Goal: Task Accomplishment & Management: Complete application form

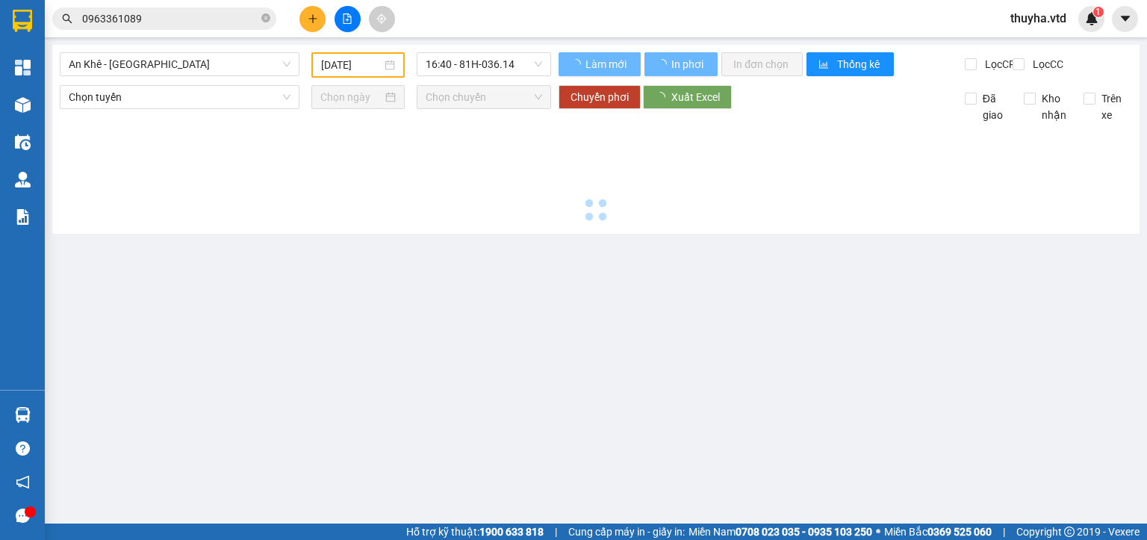
type input "[DATE]"
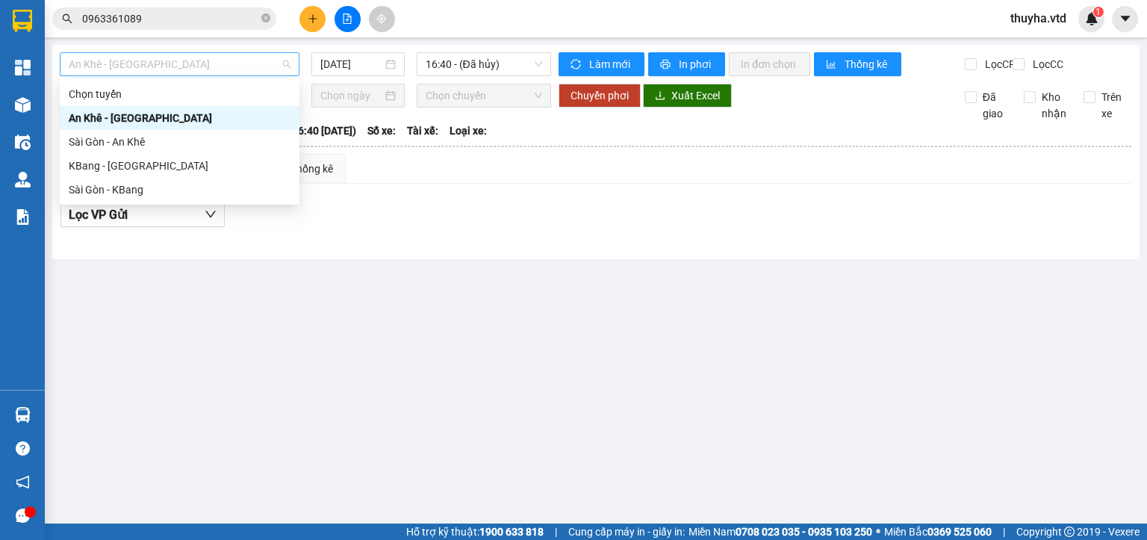
click at [129, 73] on span "An Khê - [GEOGRAPHIC_DATA]" at bounding box center [180, 64] width 222 height 22
click at [119, 166] on div "KBang - [GEOGRAPHIC_DATA]" at bounding box center [180, 166] width 222 height 16
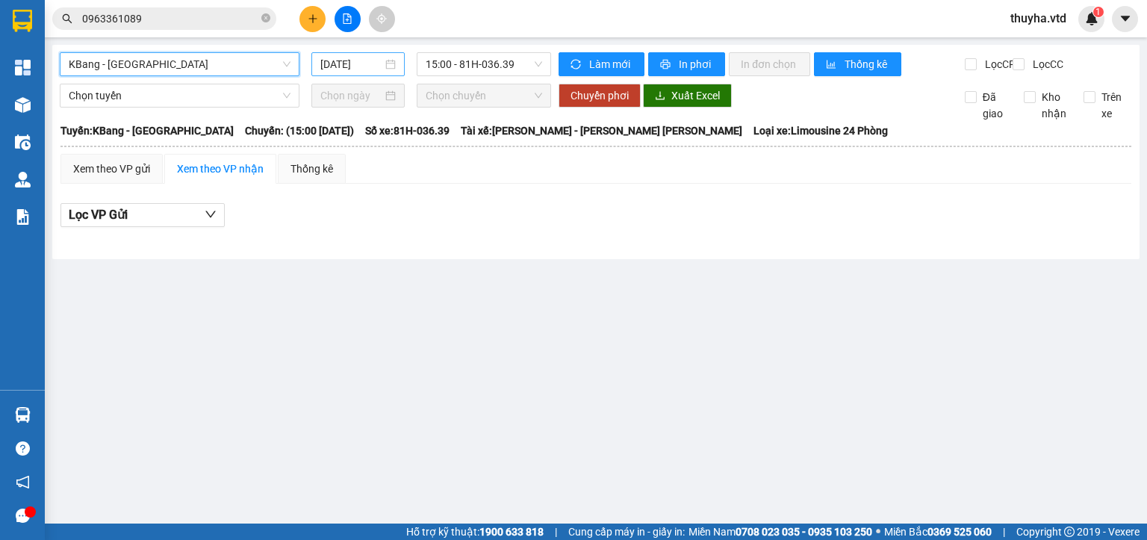
click at [351, 66] on input "[DATE]" at bounding box center [350, 64] width 61 height 16
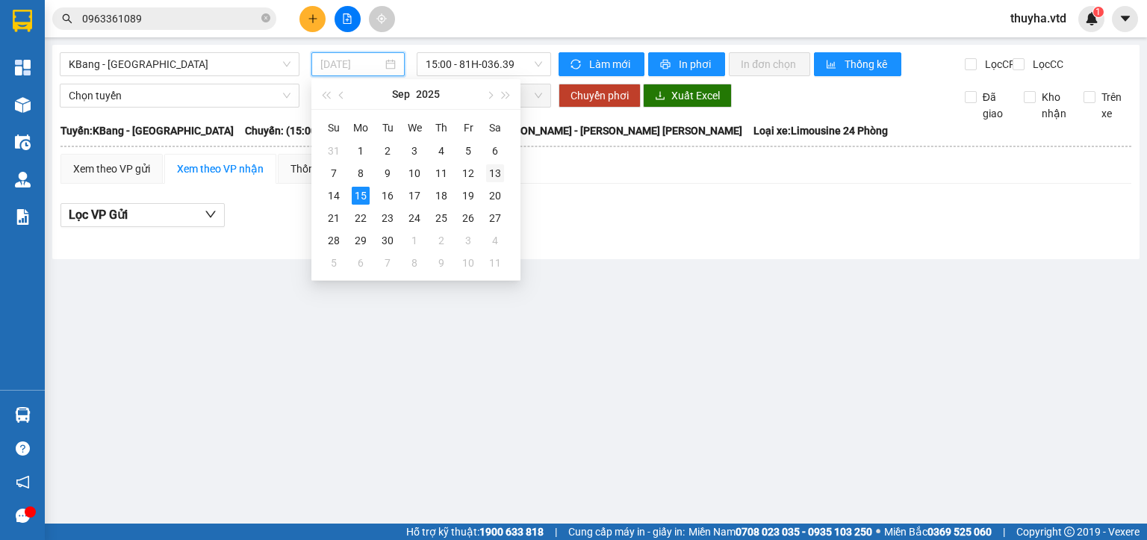
click at [493, 170] on div "13" at bounding box center [495, 173] width 18 height 18
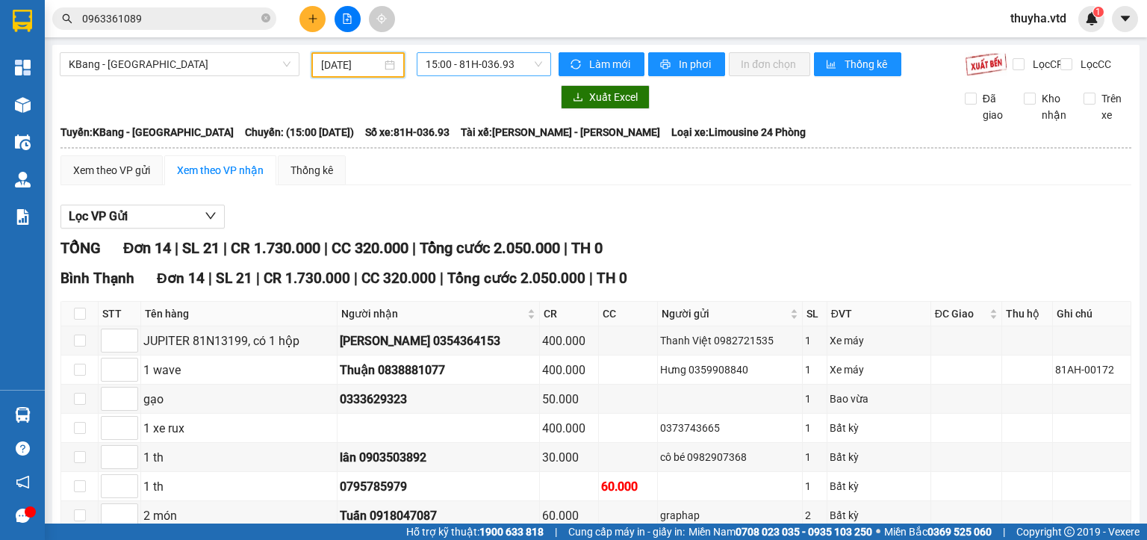
click at [486, 62] on span "15:00 - 81H-036.93" at bounding box center [484, 64] width 117 height 22
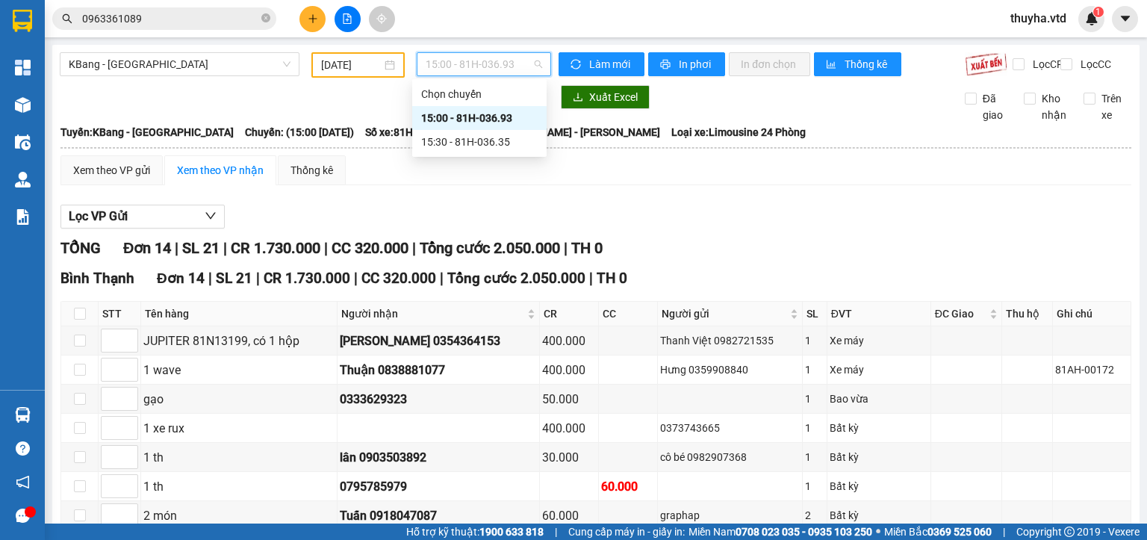
click at [382, 67] on div "[DATE]" at bounding box center [357, 65] width 73 height 16
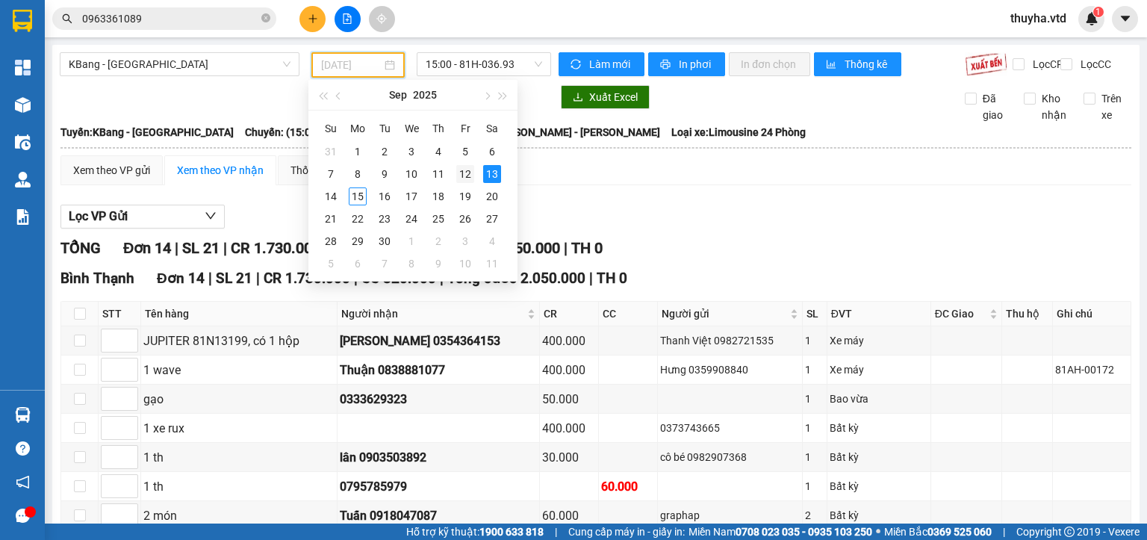
click at [461, 169] on div "12" at bounding box center [465, 174] width 18 height 18
type input "[DATE]"
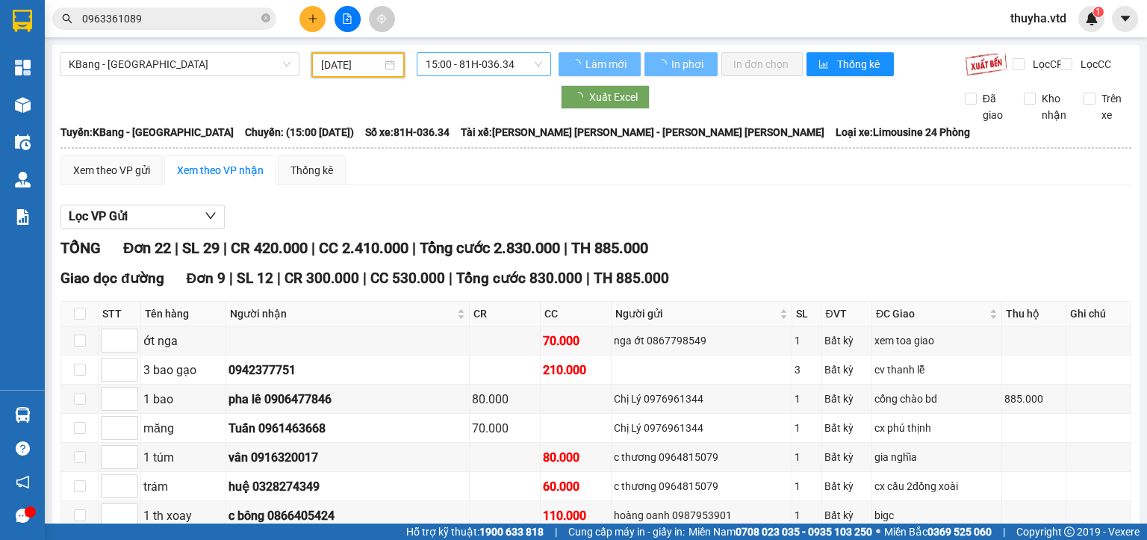
click at [483, 67] on span "15:00 - 81H-036.34" at bounding box center [484, 64] width 117 height 22
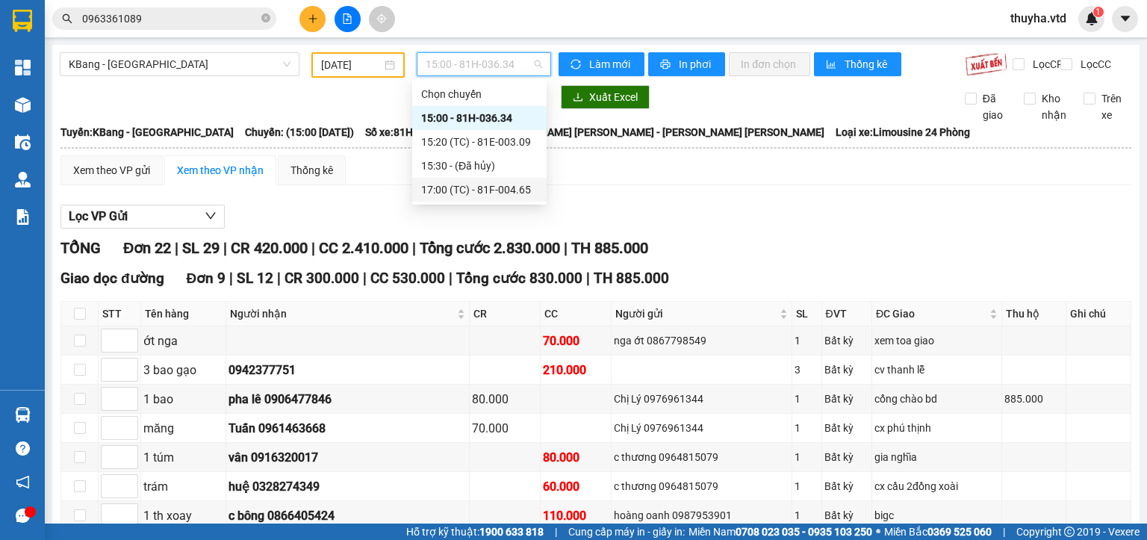
click at [496, 181] on div "17:00 (TC) - 81F-004.65" at bounding box center [479, 190] width 134 height 24
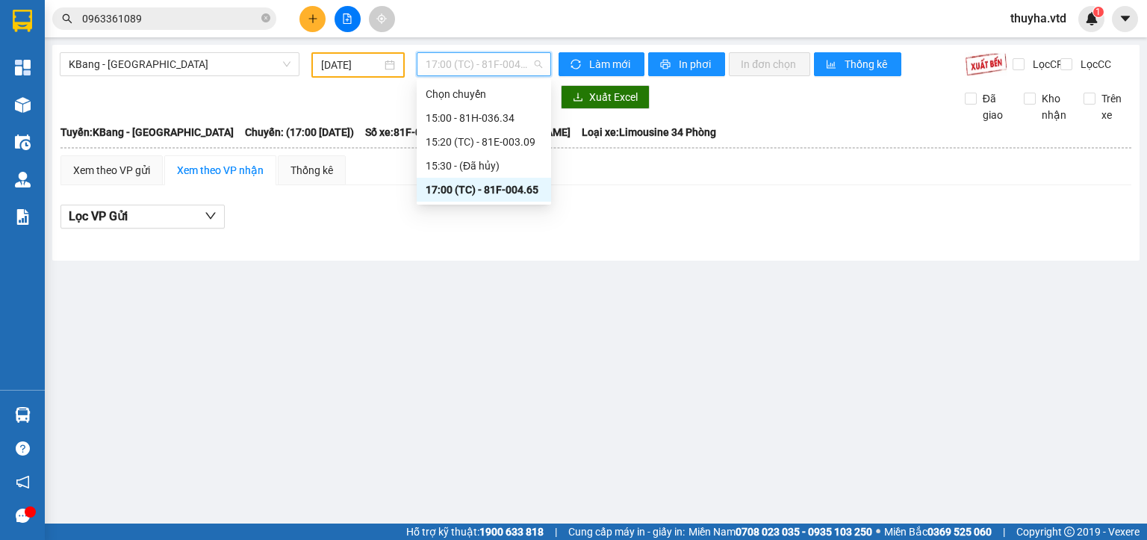
click at [467, 63] on span "17:00 (TC) - 81F-004.65" at bounding box center [484, 64] width 117 height 22
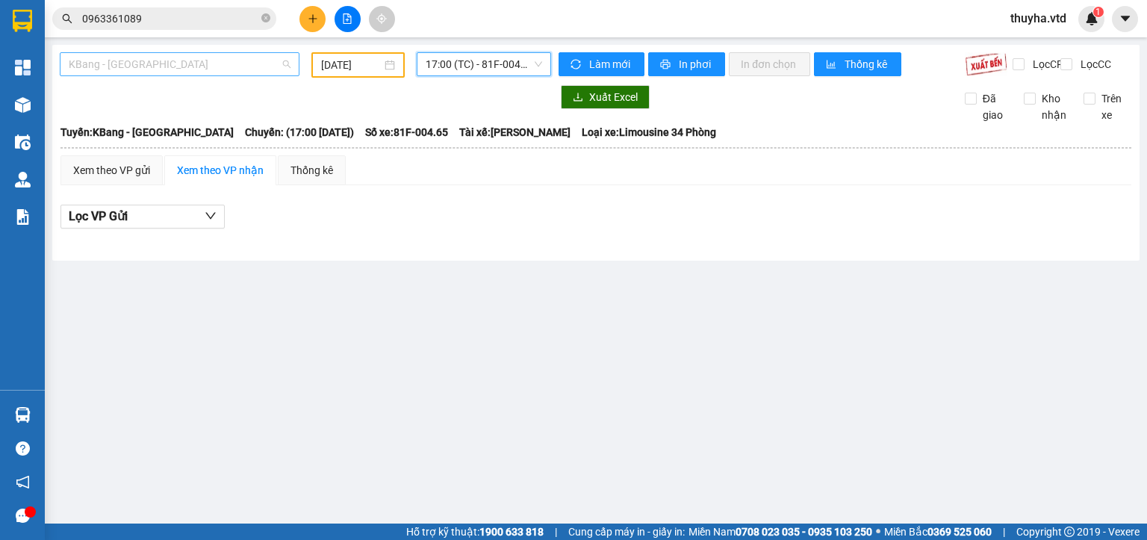
click at [114, 70] on span "KBang - [GEOGRAPHIC_DATA]" at bounding box center [180, 64] width 222 height 22
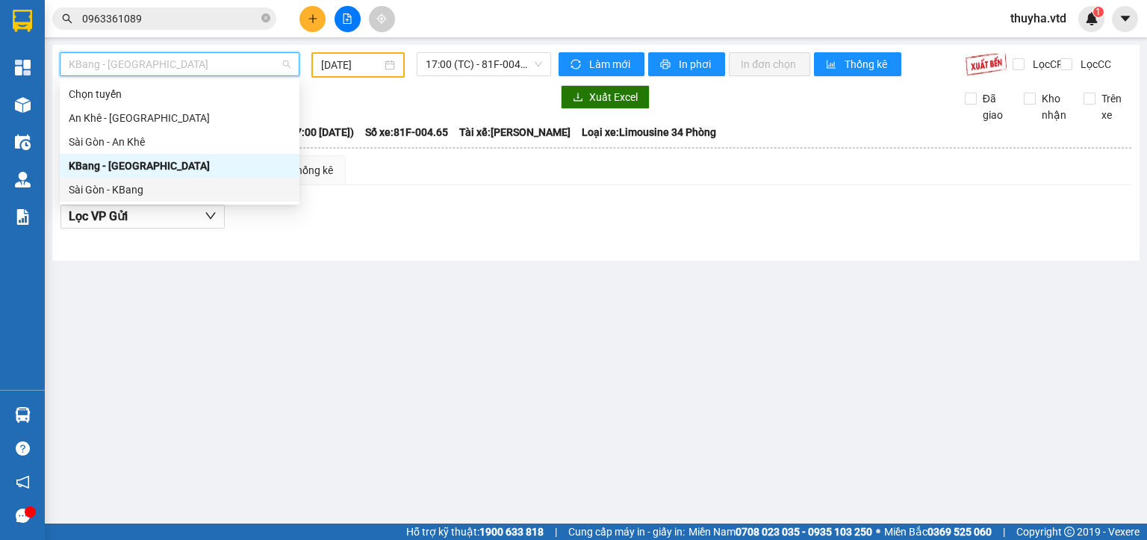
click at [102, 188] on div "Sài Gòn - KBang" at bounding box center [180, 189] width 222 height 16
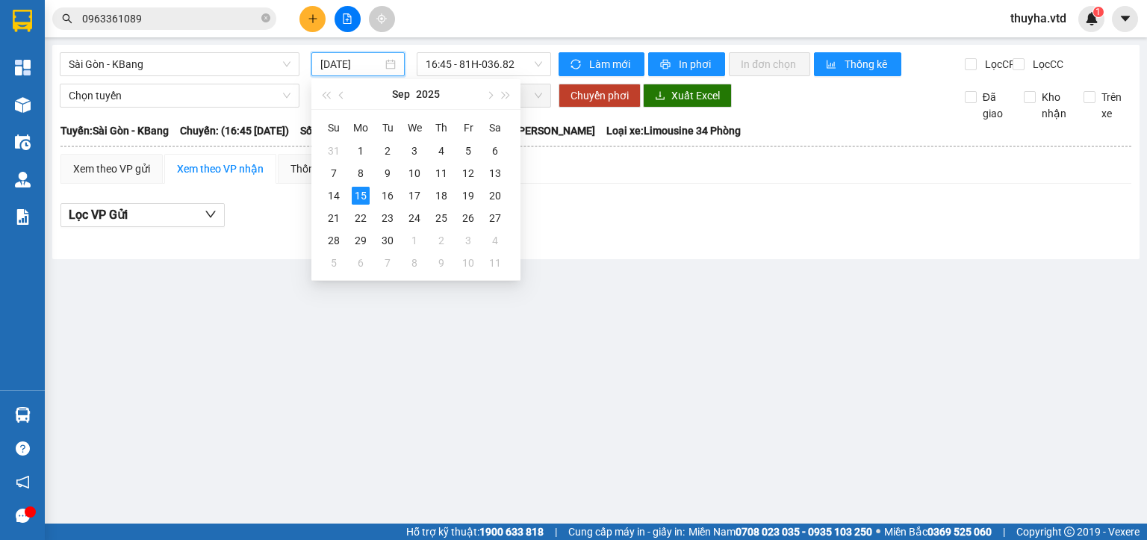
click at [338, 60] on input "[DATE]" at bounding box center [350, 64] width 61 height 16
click at [332, 197] on div "14" at bounding box center [334, 196] width 18 height 18
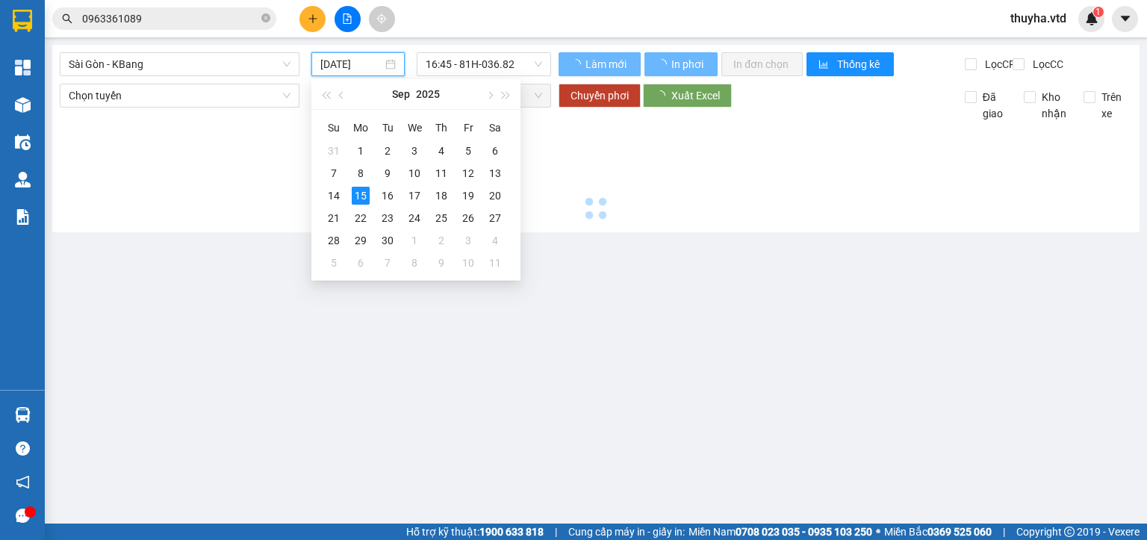
type input "[DATE]"
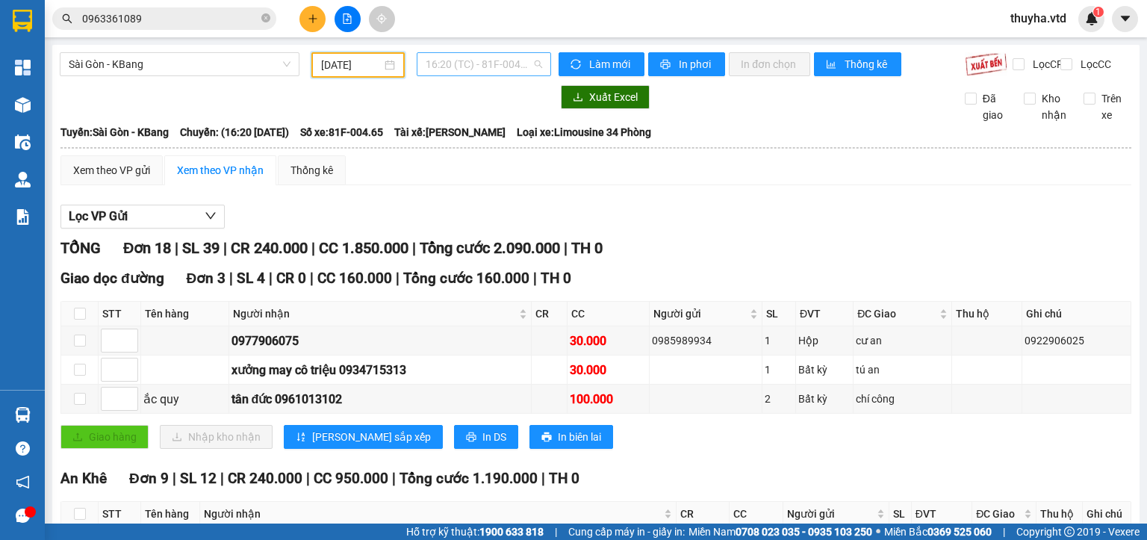
click at [465, 61] on span "16:20 (TC) - 81F-004.65" at bounding box center [484, 64] width 117 height 22
drag, startPoint x: 111, startPoint y: 60, endPoint x: 114, endPoint y: 108, distance: 47.9
click at [116, 66] on span "Sài Gòn - KBang" at bounding box center [180, 64] width 222 height 22
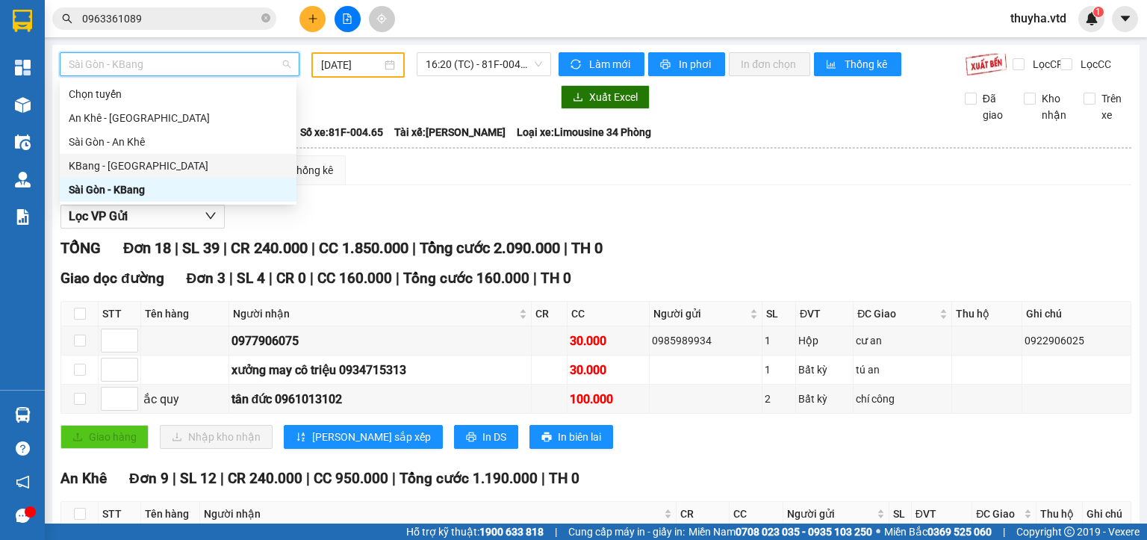
click at [104, 163] on div "KBang - [GEOGRAPHIC_DATA]" at bounding box center [178, 166] width 219 height 16
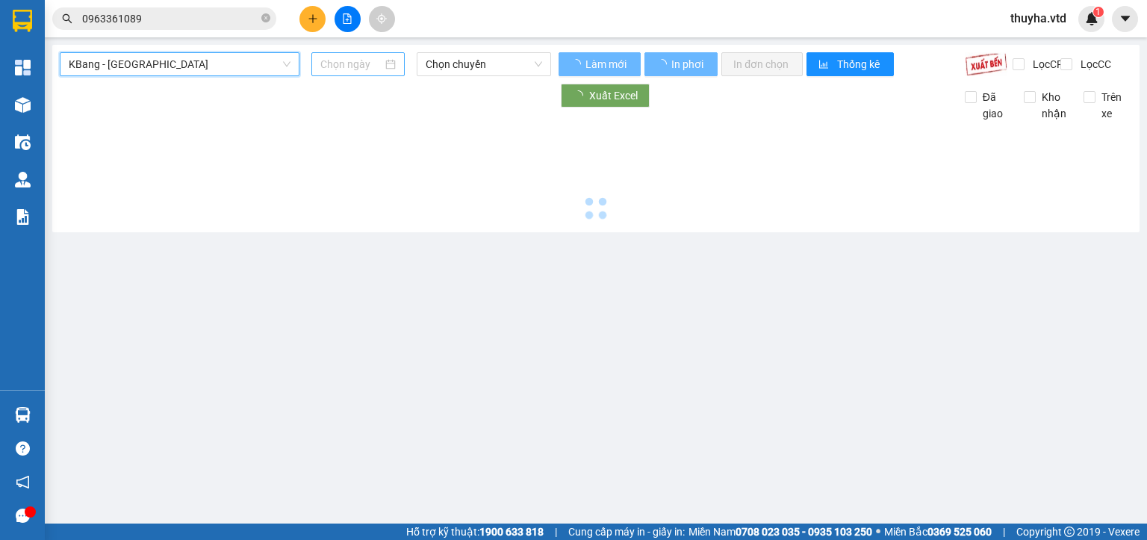
click at [341, 58] on input at bounding box center [350, 64] width 61 height 16
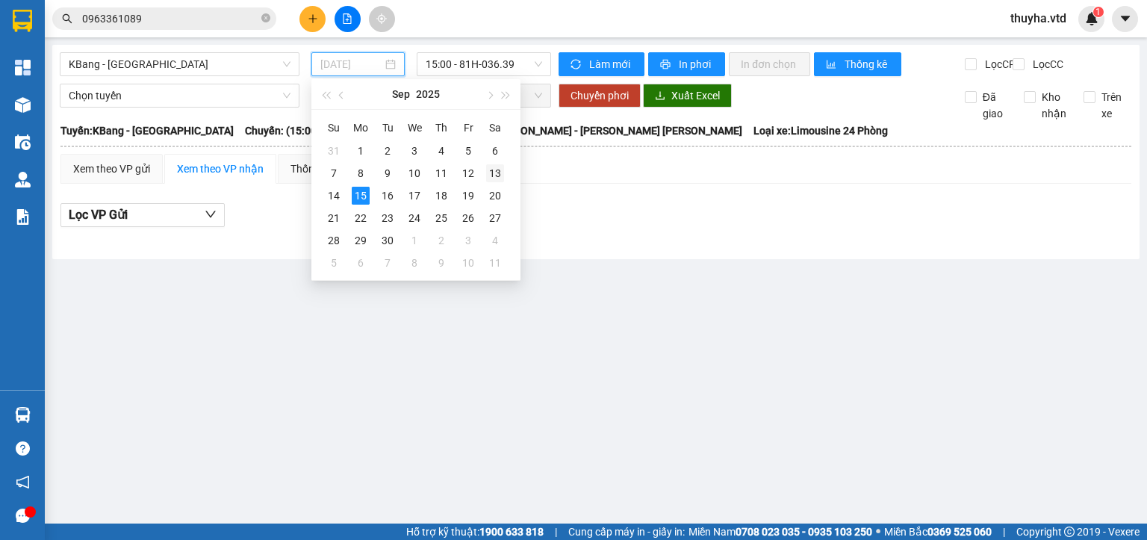
click at [487, 173] on div "13" at bounding box center [495, 173] width 18 height 18
type input "[DATE]"
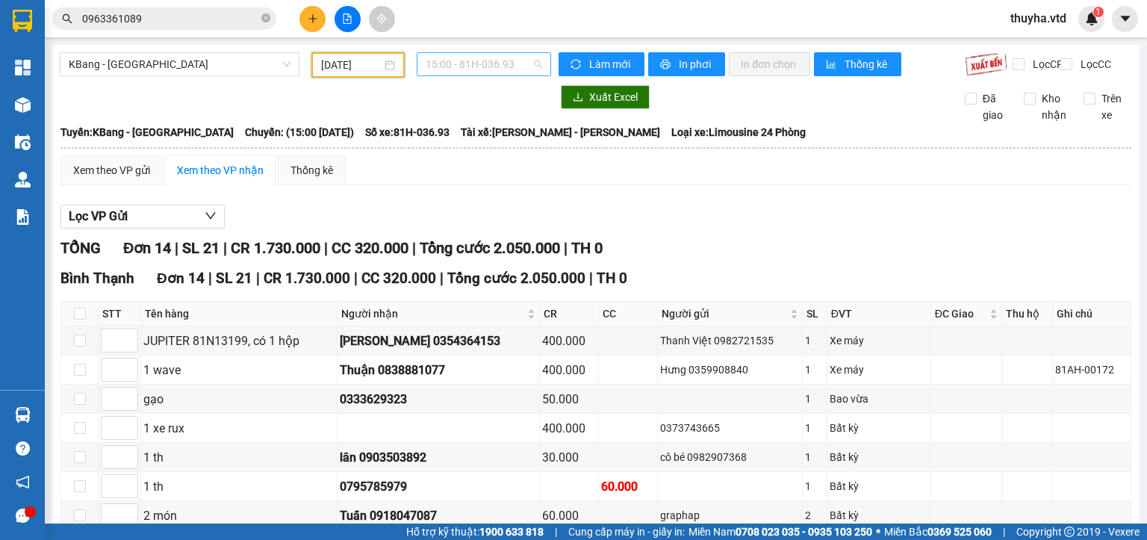
click at [466, 63] on span "15:00 - 81H-036.93" at bounding box center [484, 64] width 117 height 22
click at [492, 143] on div "15:30 - 81H-036.35" at bounding box center [479, 142] width 116 height 16
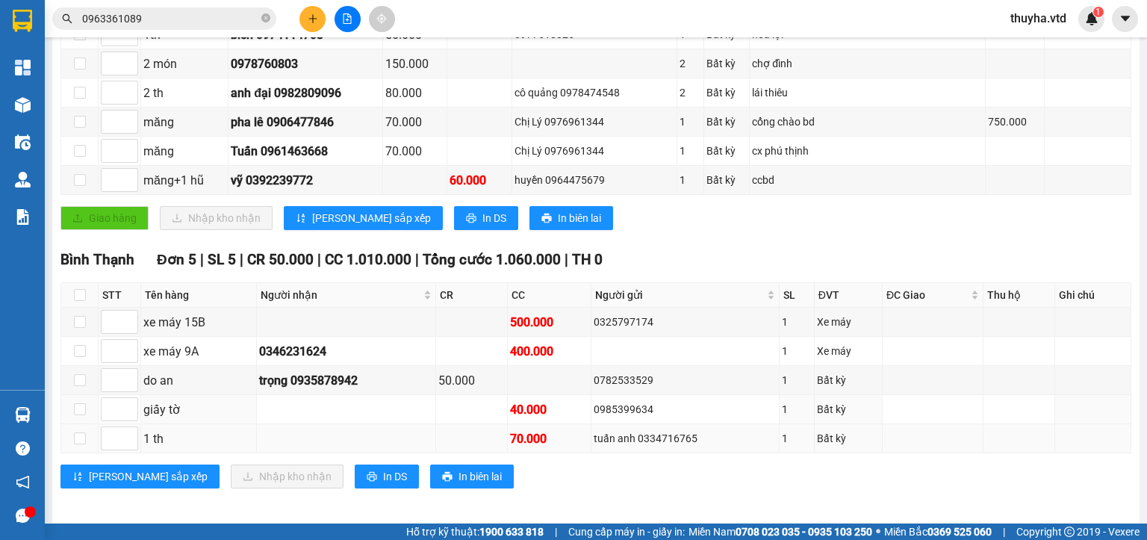
scroll to position [518, 0]
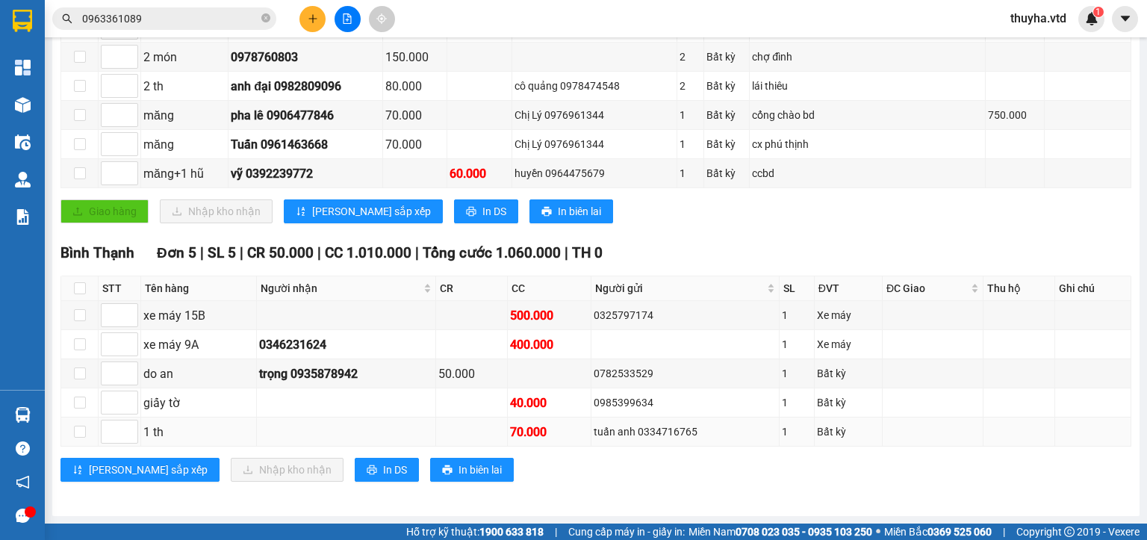
click at [640, 438] on div "tuấn anh 0334716765" at bounding box center [685, 431] width 183 height 16
copy div "0334716765"
click at [173, 18] on input "0963361089" at bounding box center [170, 18] width 176 height 16
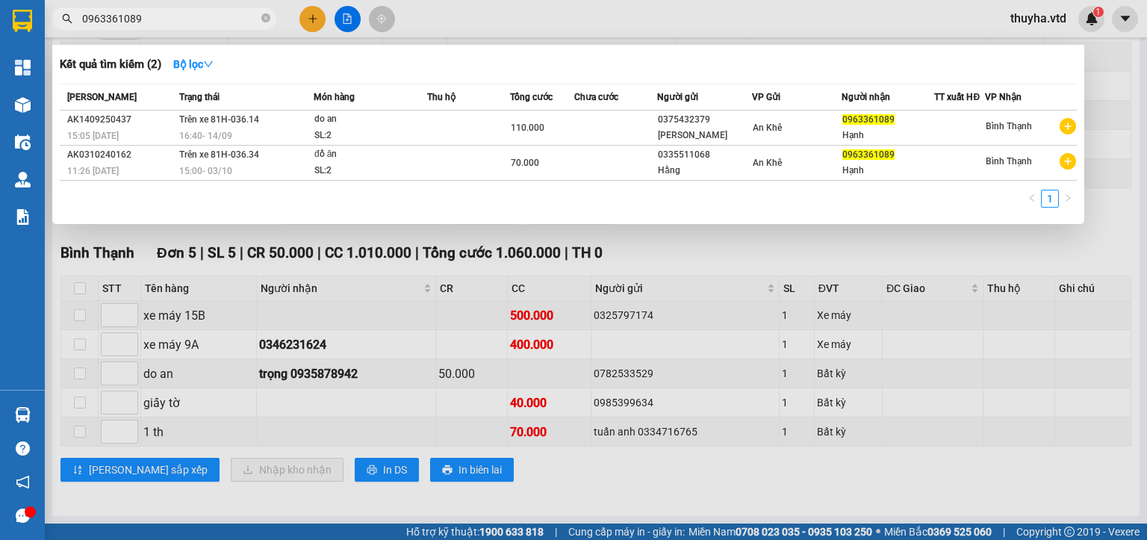
click at [173, 18] on input "0963361089" at bounding box center [170, 18] width 176 height 16
paste input "334716765"
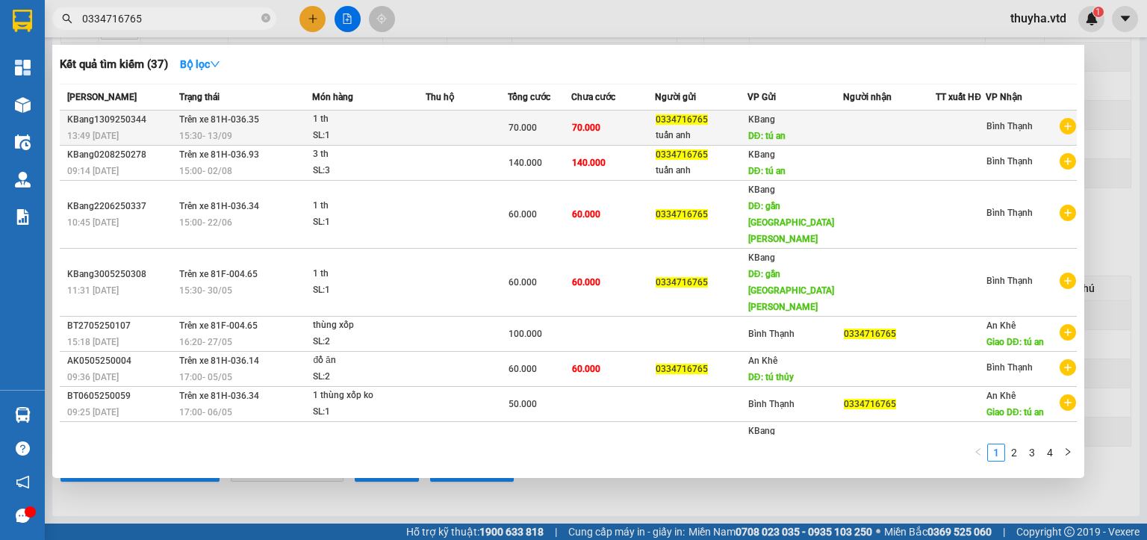
type input "0334716765"
click at [227, 125] on td "Trên xe 81H-036.35 15:30 [DATE]" at bounding box center [243, 128] width 137 height 35
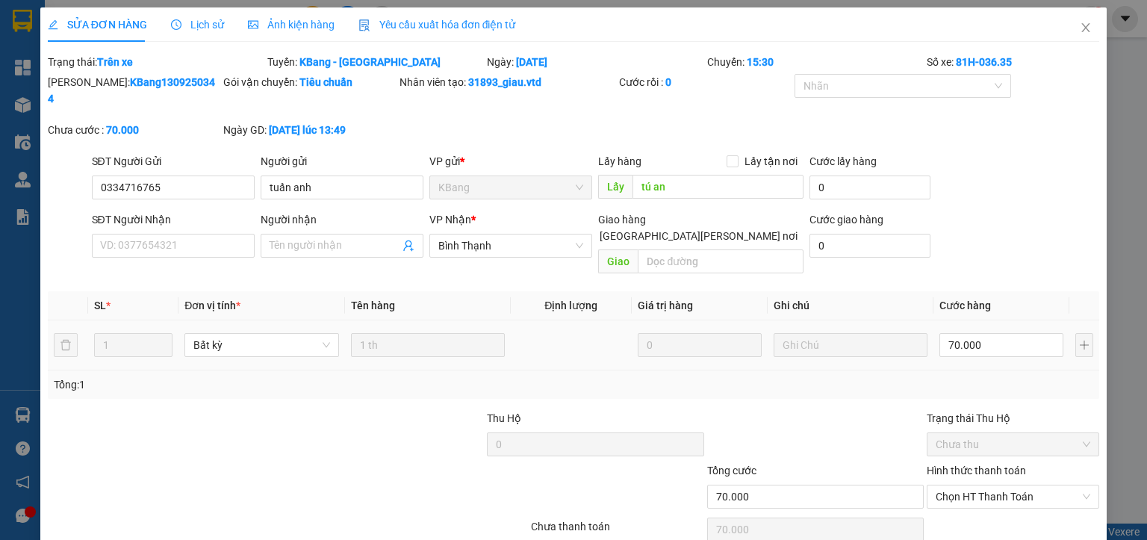
type input "0334716765"
type input "tuấn anh"
type input "tú an"
type input "70.000"
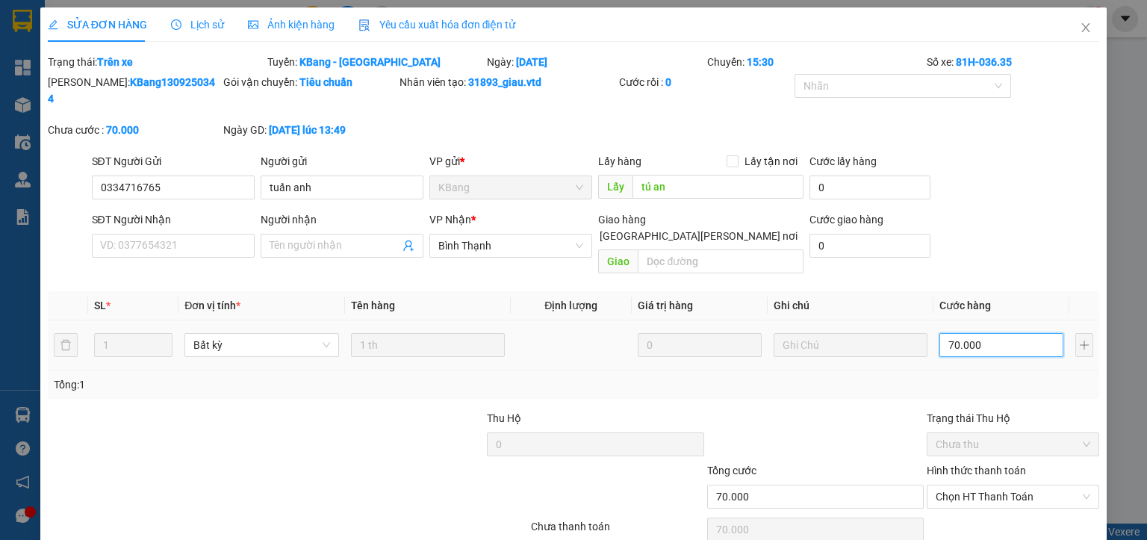
type input "8"
type input "80"
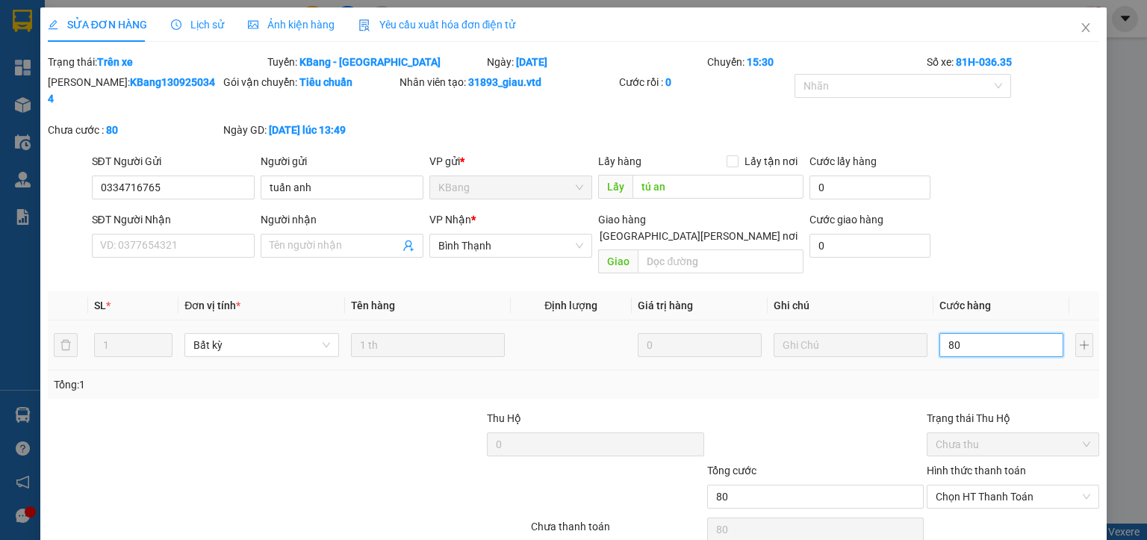
type input "800"
type input "8.000"
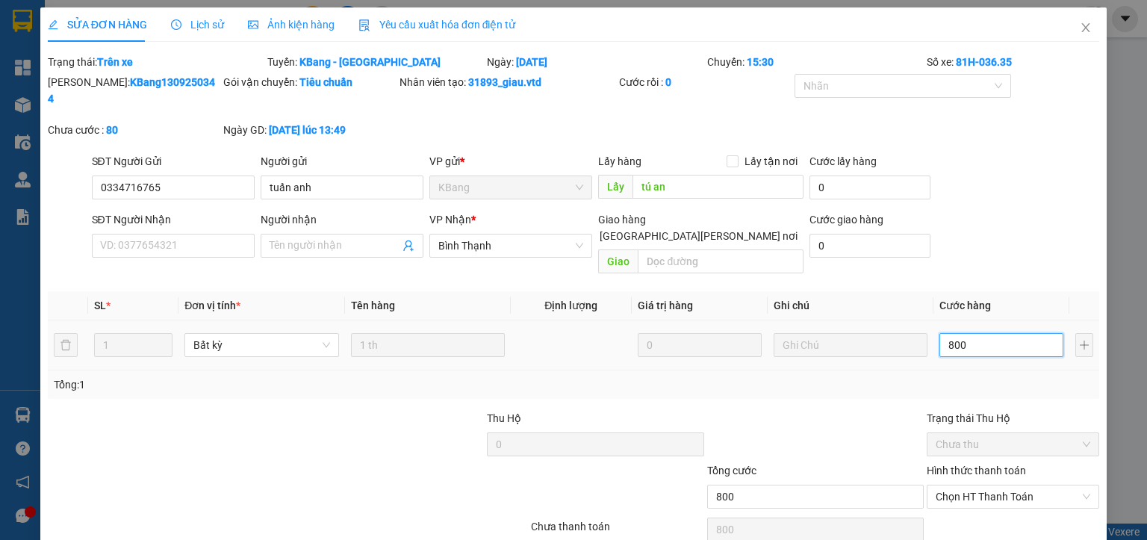
type input "8.000"
type input "80.000"
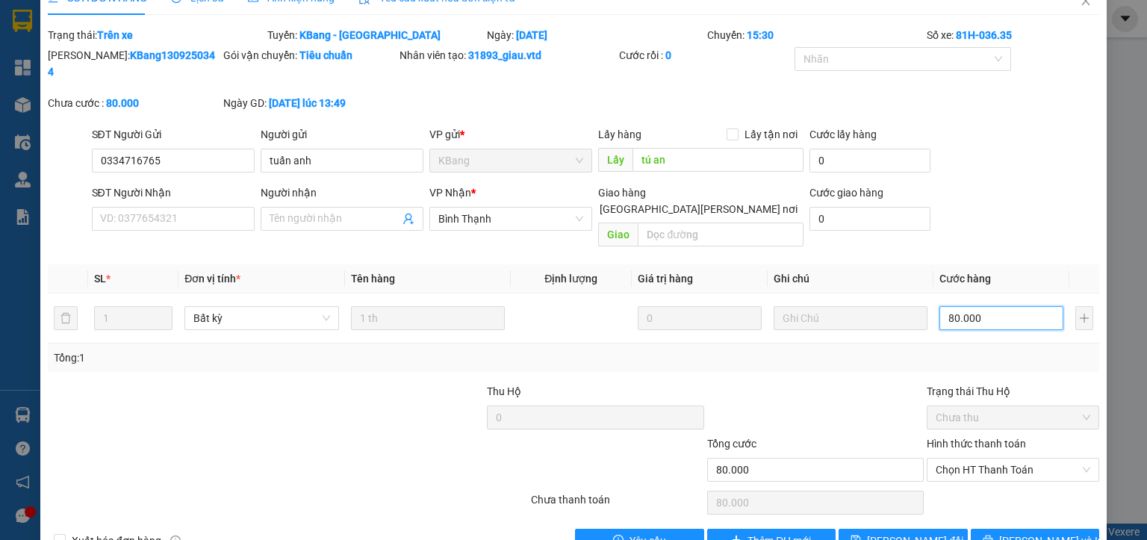
scroll to position [35, 0]
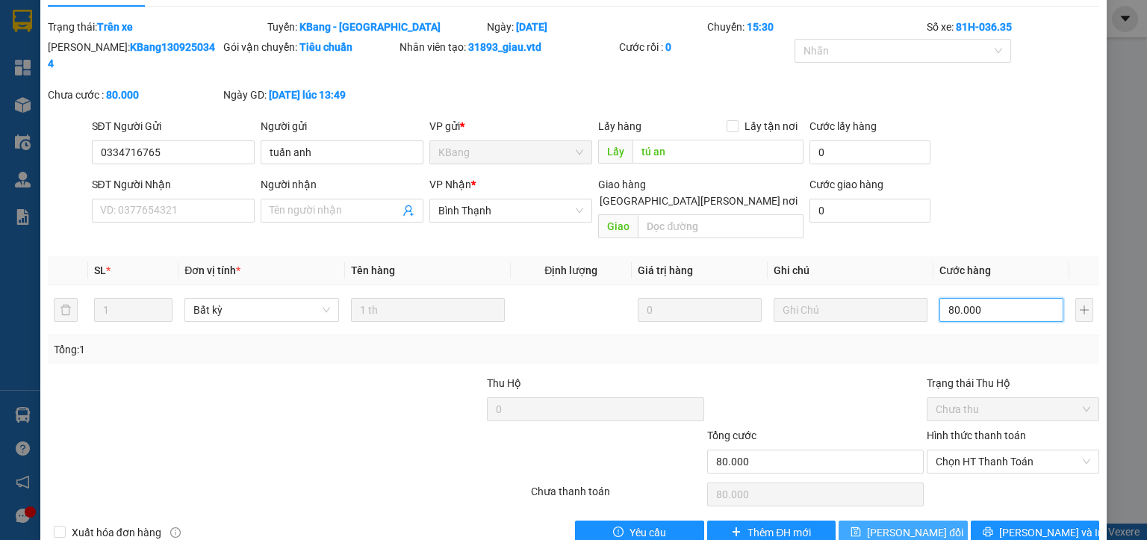
type input "80.000"
click at [895, 524] on span "[PERSON_NAME] đổi" at bounding box center [915, 532] width 96 height 16
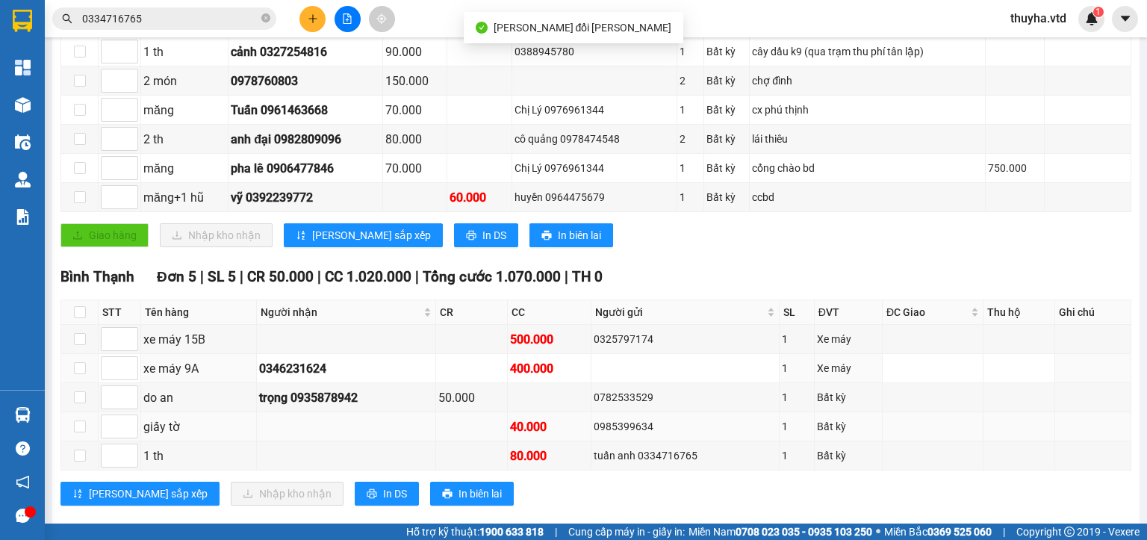
scroll to position [518, 0]
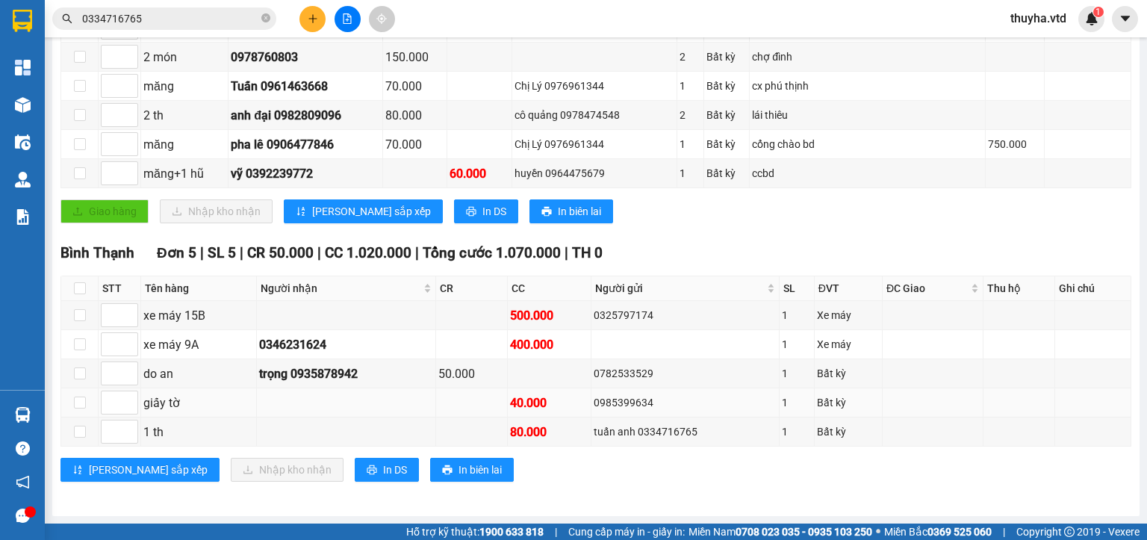
click at [627, 404] on div "0985399634" at bounding box center [685, 402] width 183 height 16
copy div "0985399634"
click at [623, 320] on div "0325797174" at bounding box center [685, 315] width 183 height 16
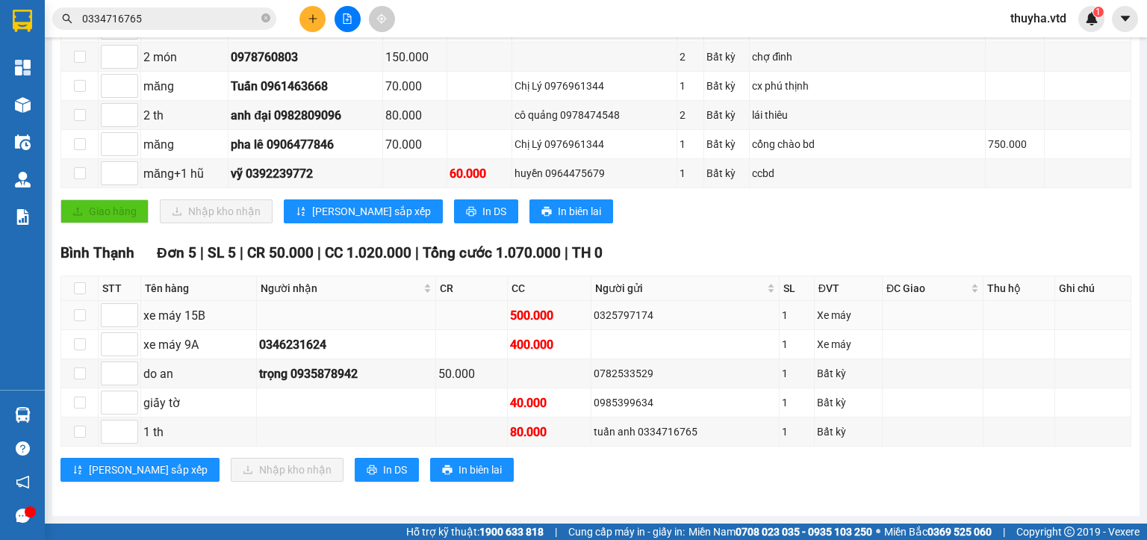
drag, startPoint x: 623, startPoint y: 320, endPoint x: 630, endPoint y: 319, distance: 7.5
copy div "0325797174"
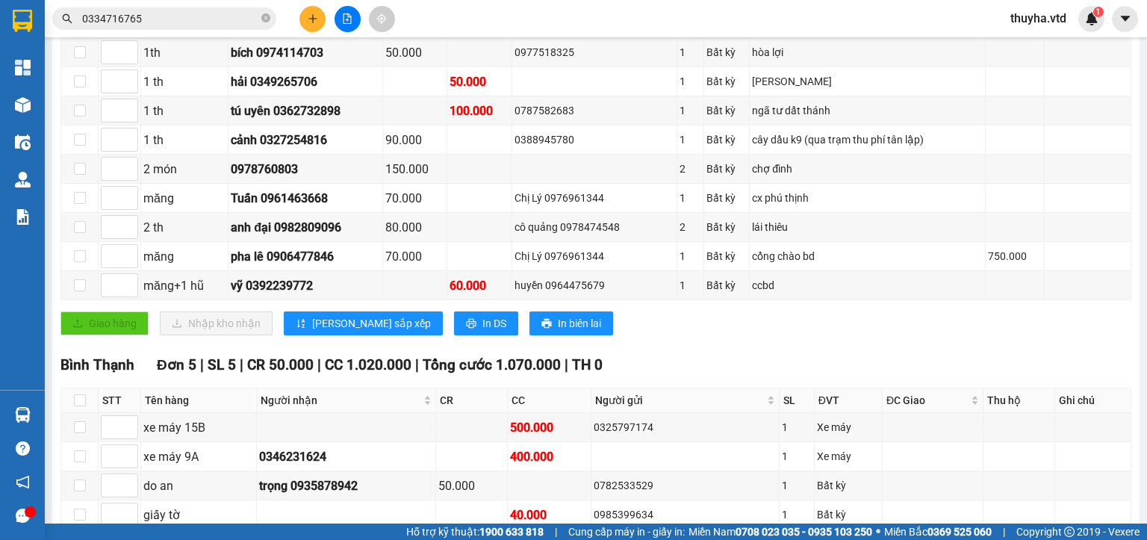
scroll to position [145, 0]
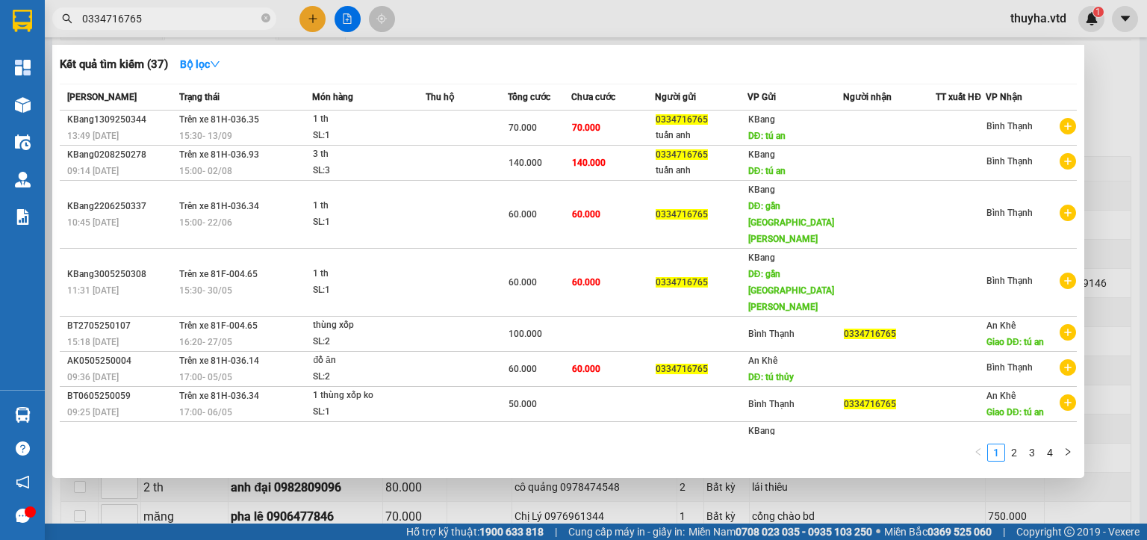
click at [162, 22] on input "0334716765" at bounding box center [170, 18] width 176 height 16
paste input "25797174"
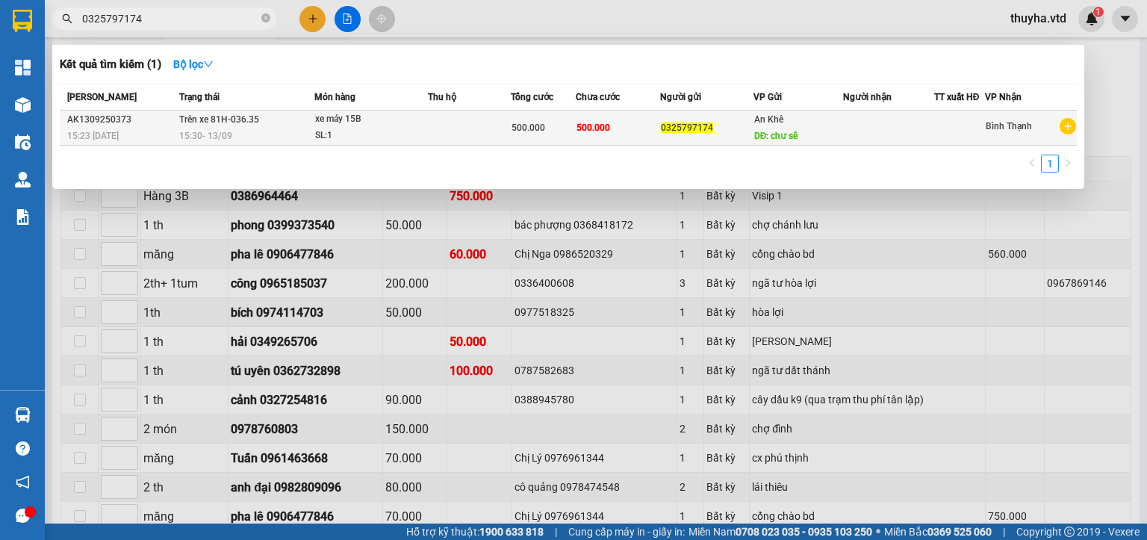
type input "0325797174"
click at [224, 122] on span "Trên xe 81H-036.35" at bounding box center [219, 119] width 80 height 10
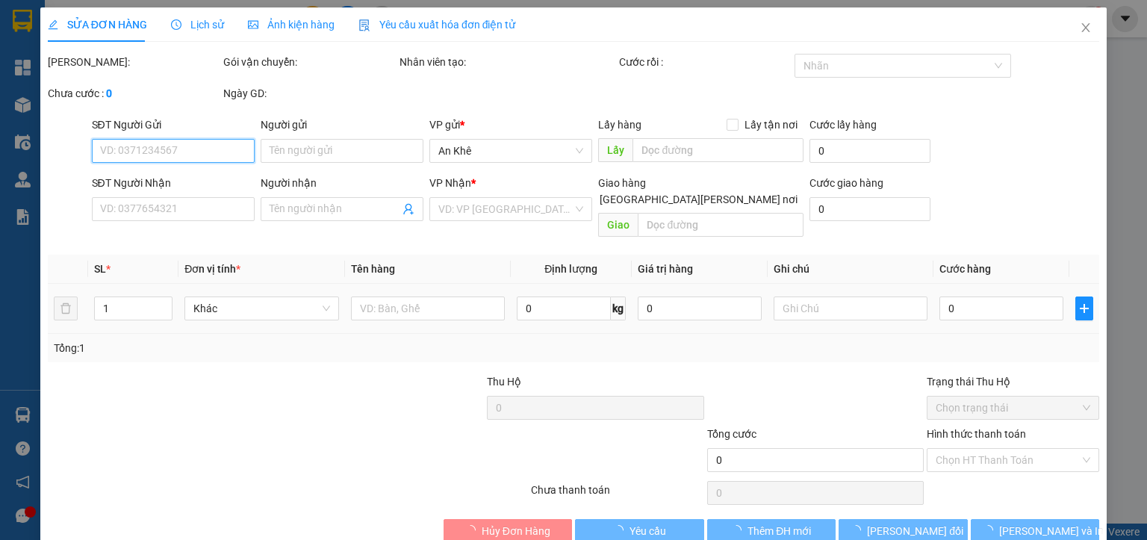
type input "0325797174"
type input "chư sê"
type input "500.000"
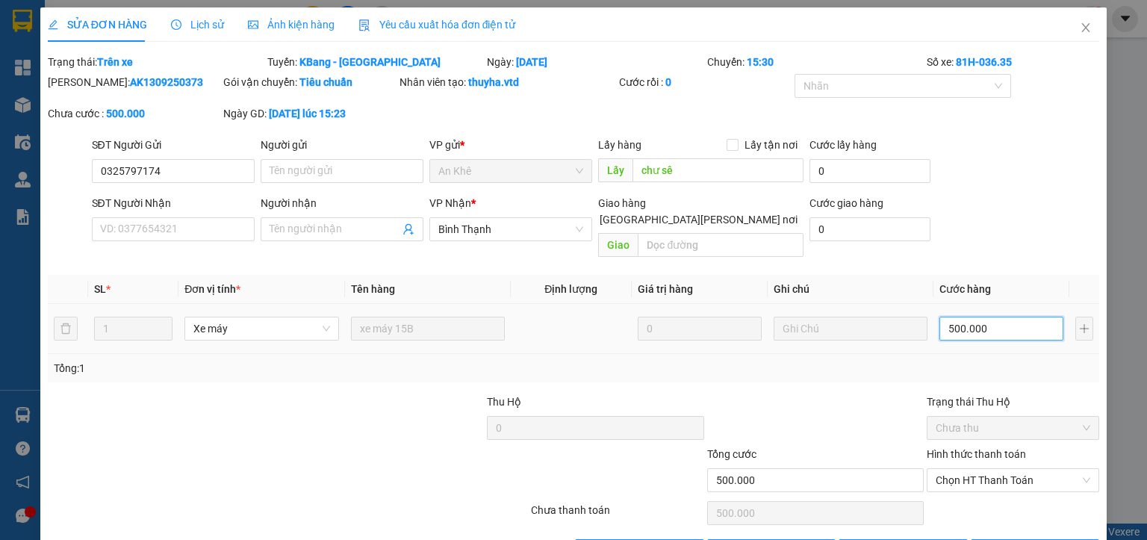
click at [963, 317] on input "500.000" at bounding box center [1001, 329] width 124 height 24
type input "4"
type input "40"
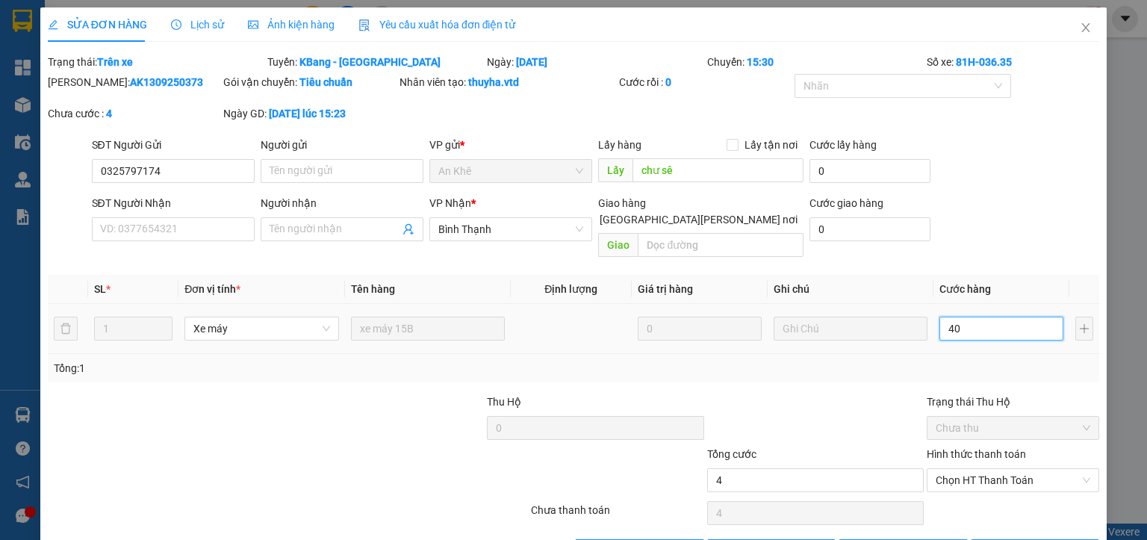
type input "40"
type input "400"
type input "4.000"
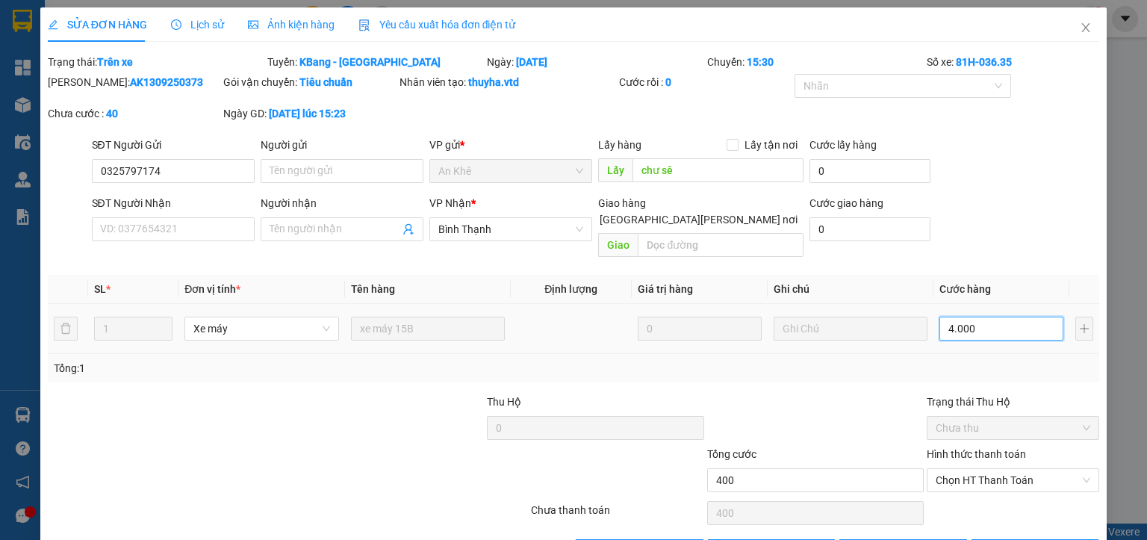
type input "4.000"
type input "40.000"
type input "400.000"
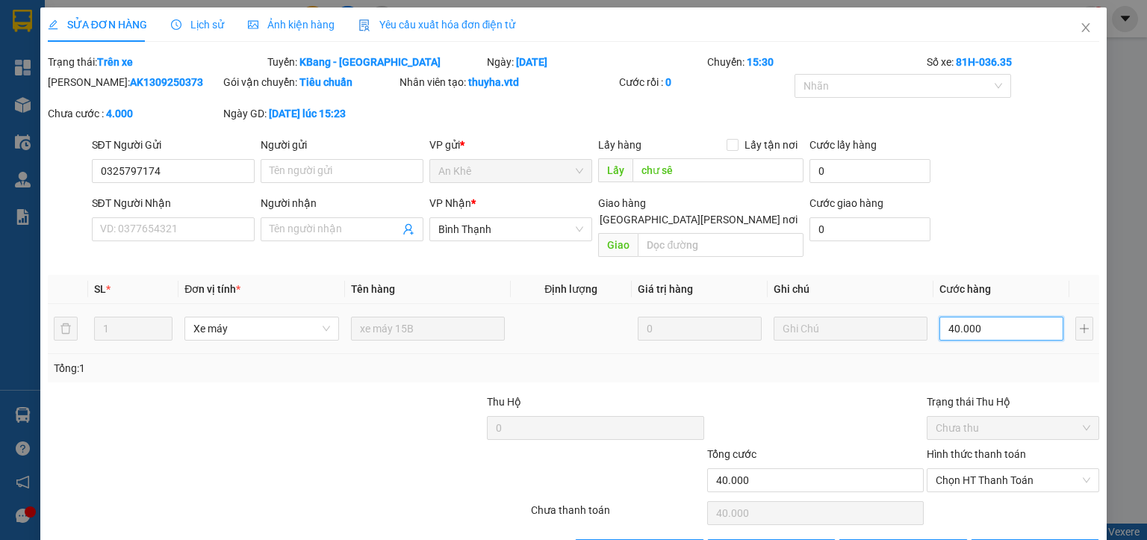
type input "400.000"
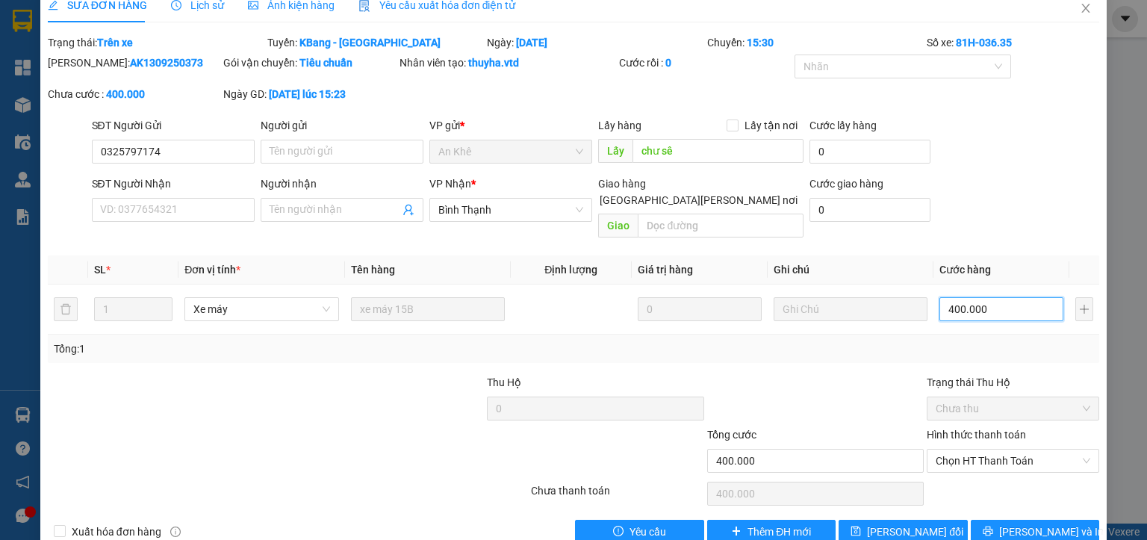
scroll to position [35, 0]
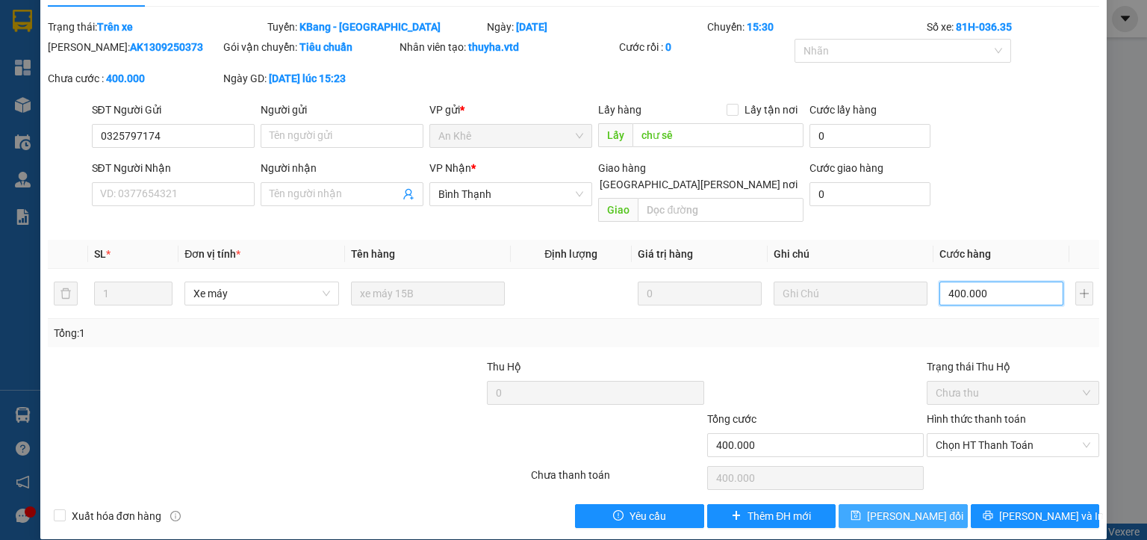
type input "400.000"
click at [861, 510] on icon "save" at bounding box center [856, 515] width 10 height 10
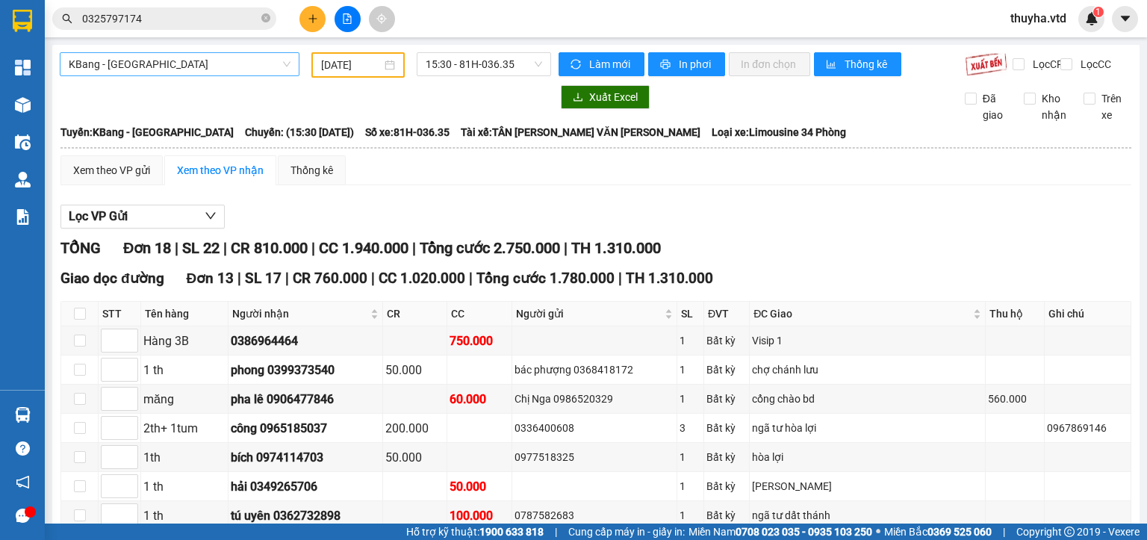
click at [122, 67] on span "KBang - [GEOGRAPHIC_DATA]" at bounding box center [180, 64] width 222 height 22
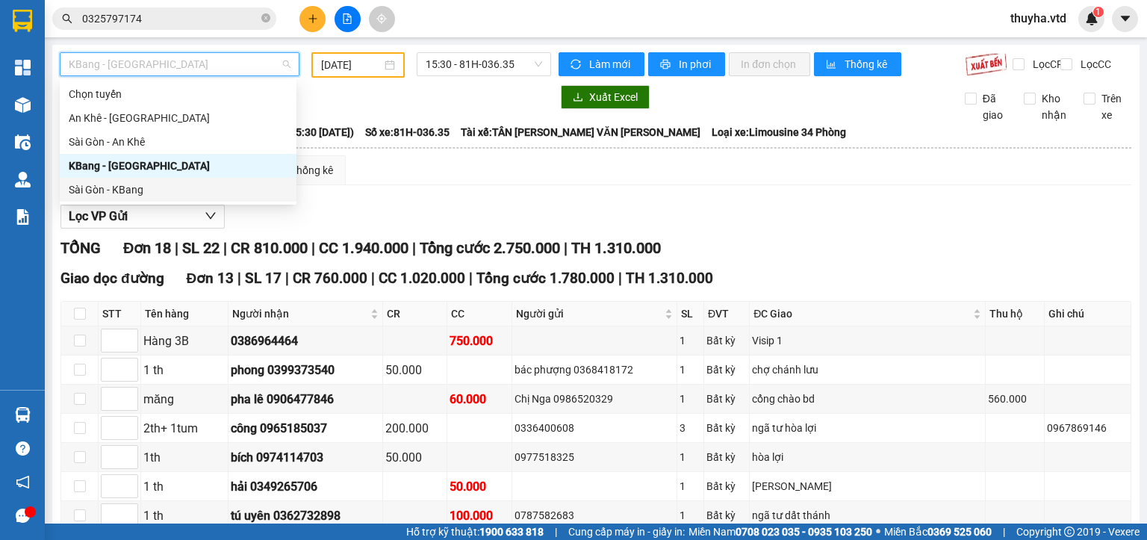
click at [115, 192] on div "Sài Gòn - KBang" at bounding box center [178, 189] width 219 height 16
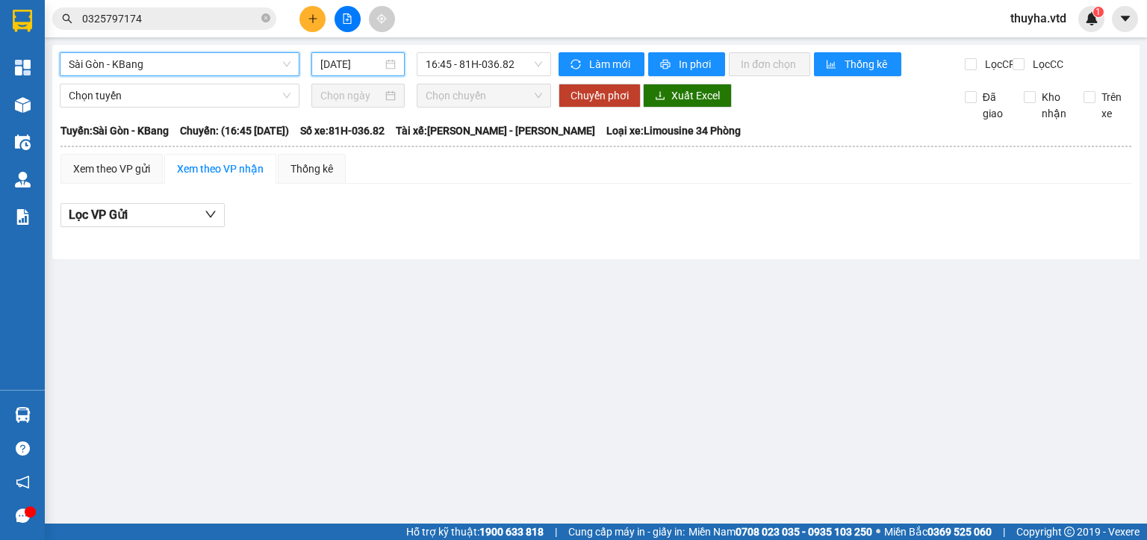
click at [347, 67] on input "[DATE]" at bounding box center [350, 64] width 61 height 16
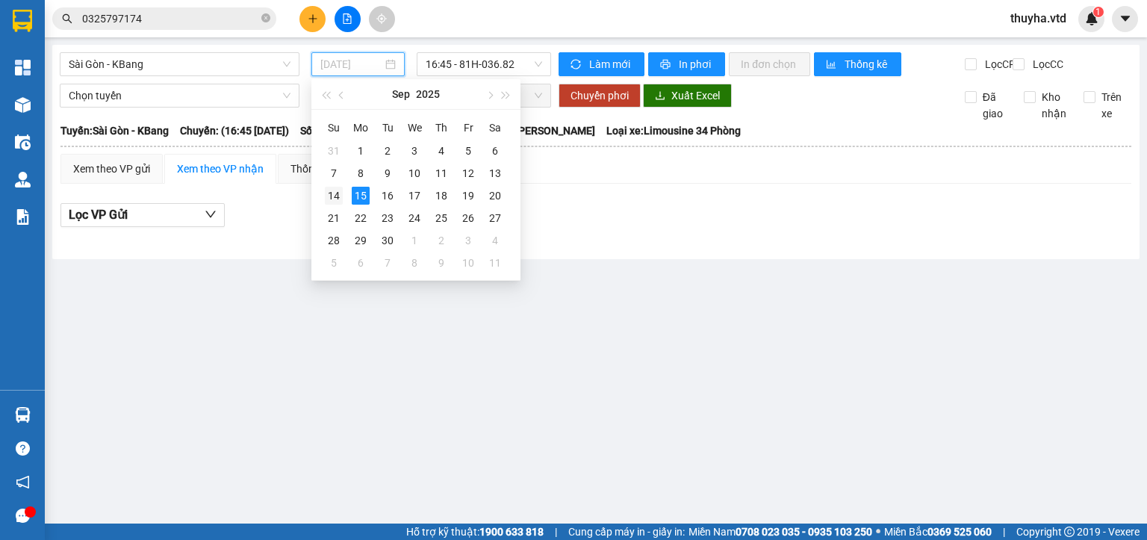
click at [335, 189] on div "14" at bounding box center [334, 196] width 18 height 18
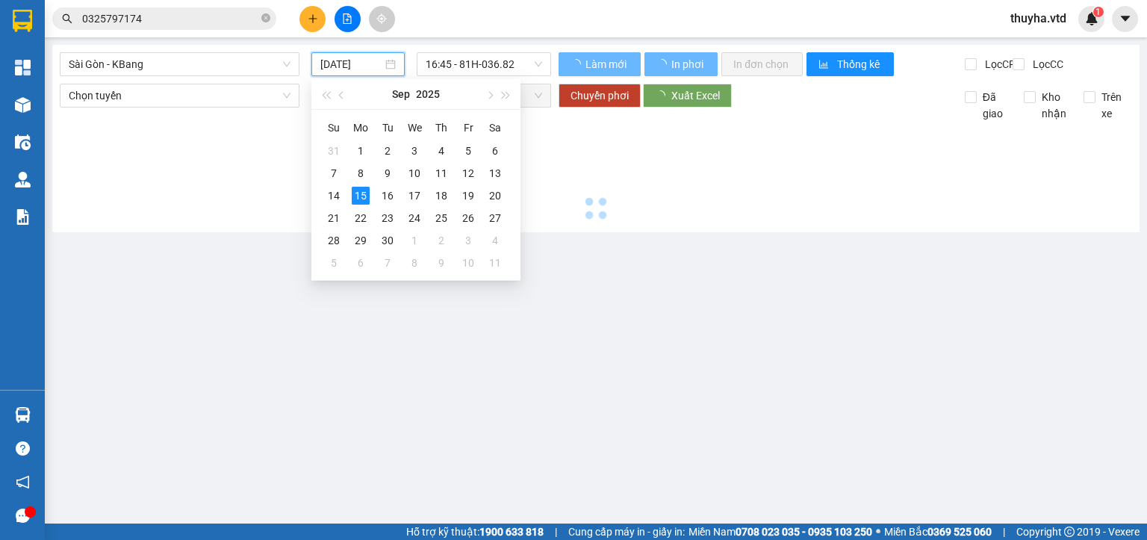
type input "[DATE]"
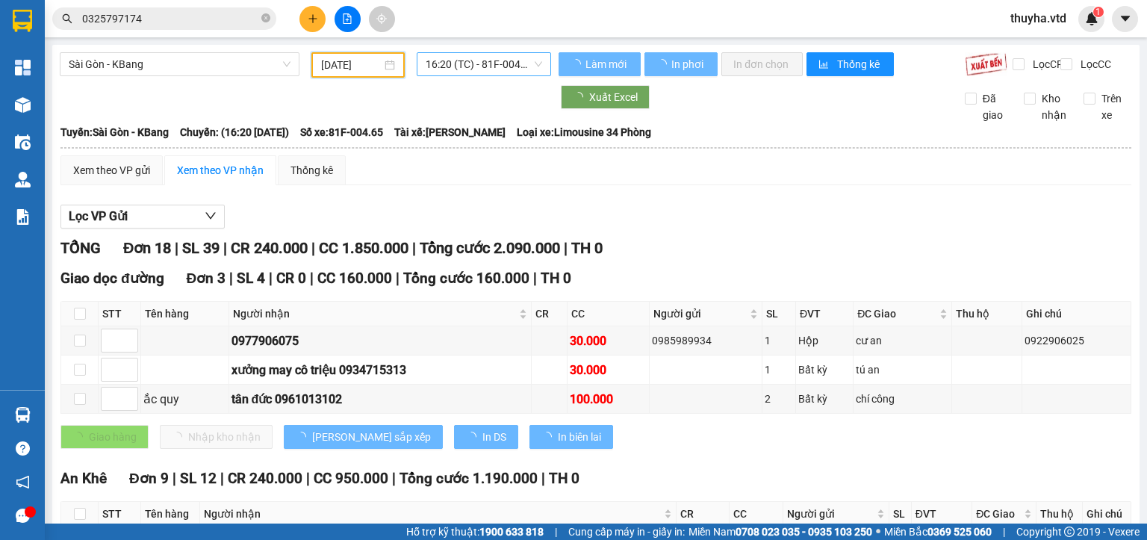
click at [454, 66] on span "16:20 (TC) - 81F-004.65" at bounding box center [484, 64] width 117 height 22
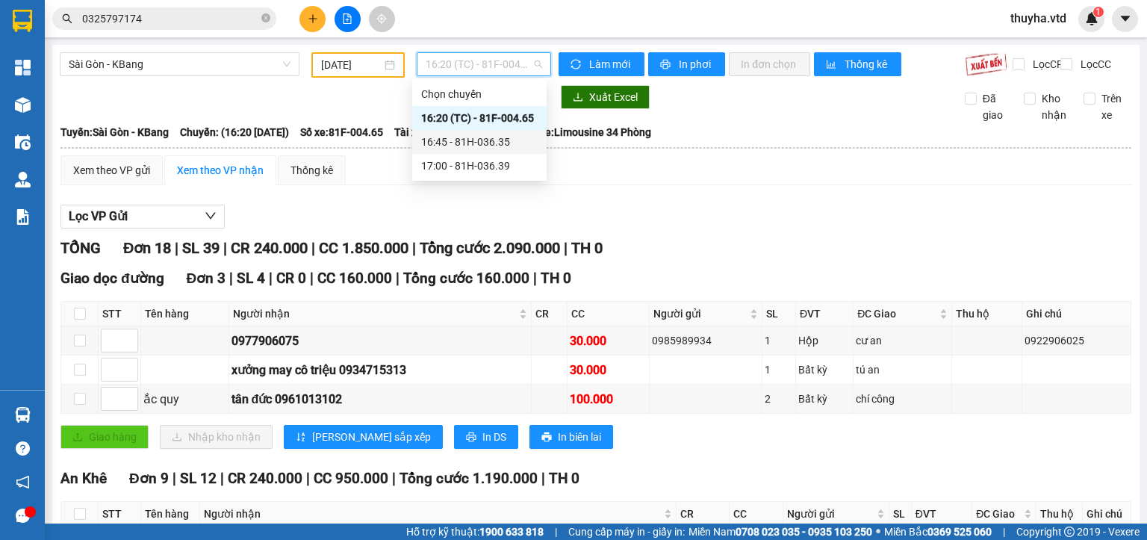
click at [484, 143] on div "16:45 - 81H-036.35" at bounding box center [479, 142] width 116 height 16
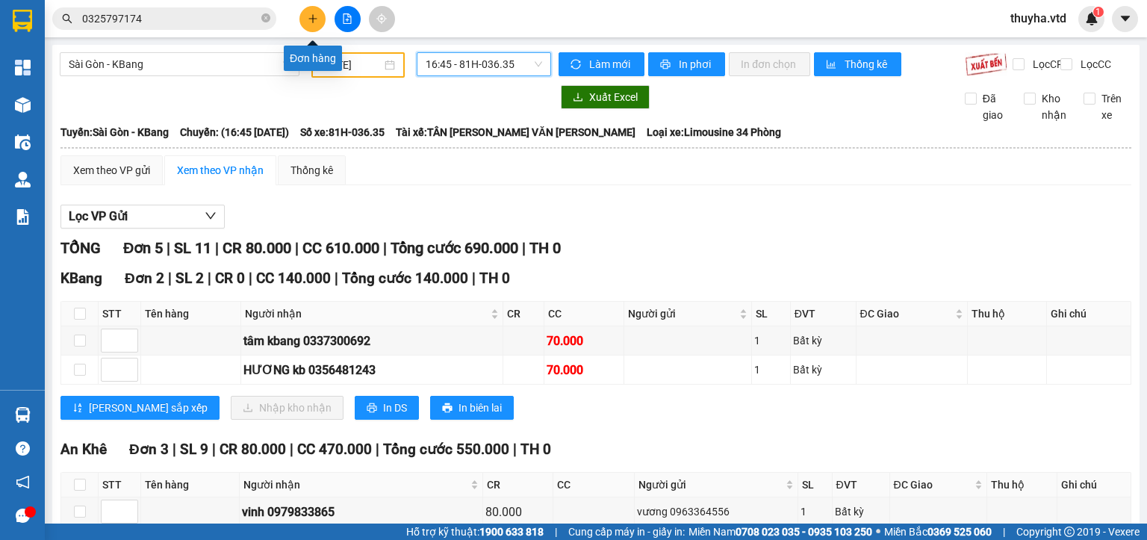
click at [308, 14] on icon "plus" at bounding box center [313, 18] width 10 height 10
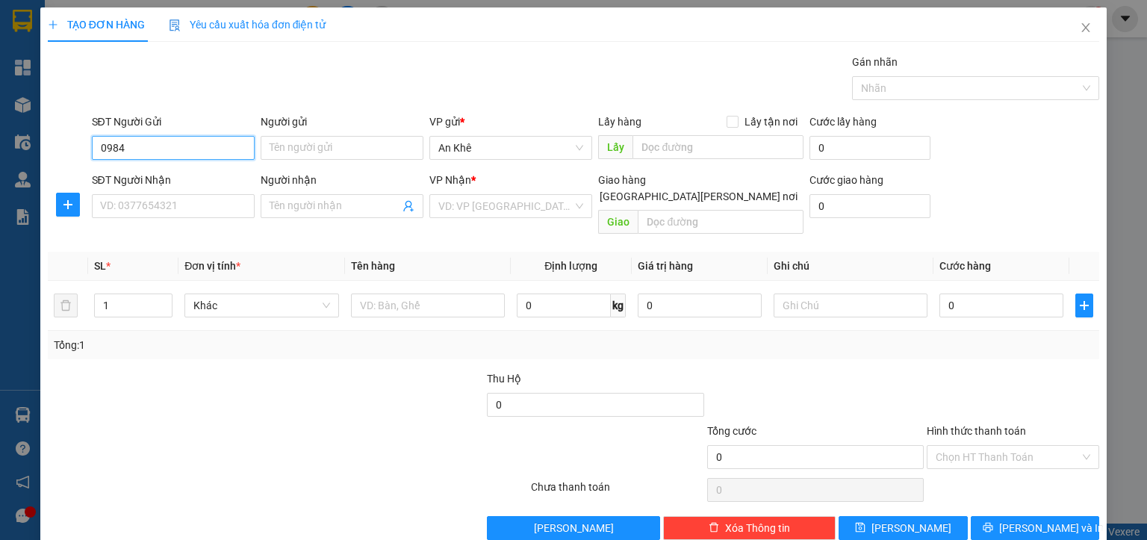
type input "0984"
